Goal: Complete application form: Complete application form

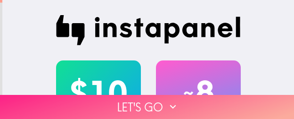
click at [213, 99] on button "Let's go" at bounding box center [147, 107] width 294 height 24
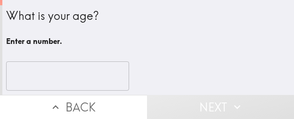
drag, startPoint x: 81, startPoint y: 65, endPoint x: 88, endPoint y: 66, distance: 6.7
click at [81, 65] on input "number" at bounding box center [67, 75] width 123 height 29
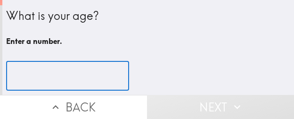
paste input "33"
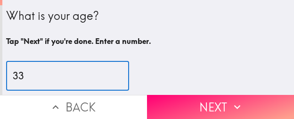
type input "33"
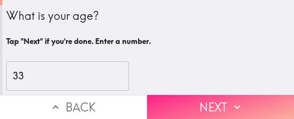
drag, startPoint x: 230, startPoint y: 101, endPoint x: 292, endPoint y: 101, distance: 61.8
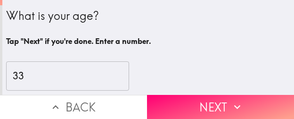
click at [231, 101] on icon "button" at bounding box center [237, 106] width 12 height 12
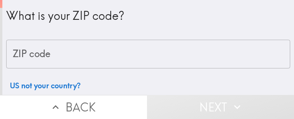
click at [133, 56] on input "ZIP code" at bounding box center [148, 54] width 284 height 29
paste input "33616"
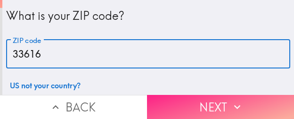
type input "33616"
click at [191, 96] on button "Next" at bounding box center [220, 107] width 147 height 24
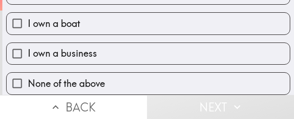
scroll to position [134, 0]
drag, startPoint x: 150, startPoint y: 55, endPoint x: 158, endPoint y: 49, distance: 10.0
click at [150, 55] on label "I own a business" at bounding box center [148, 53] width 283 height 21
click at [28, 55] on input "I own a business" at bounding box center [17, 53] width 21 height 21
checkbox input "true"
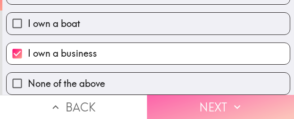
click at [199, 95] on button "Next" at bounding box center [220, 107] width 147 height 24
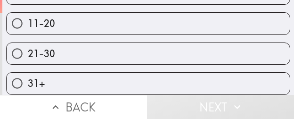
scroll to position [120, 0]
click at [192, 45] on label "21-30" at bounding box center [148, 53] width 283 height 21
click at [28, 45] on input "21-30" at bounding box center [17, 53] width 21 height 21
radio input "true"
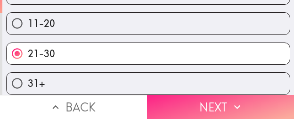
click at [223, 103] on button "Next" at bounding box center [220, 107] width 147 height 24
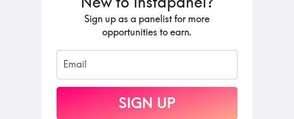
scroll to position [236, 0]
